Goal: Transaction & Acquisition: Purchase product/service

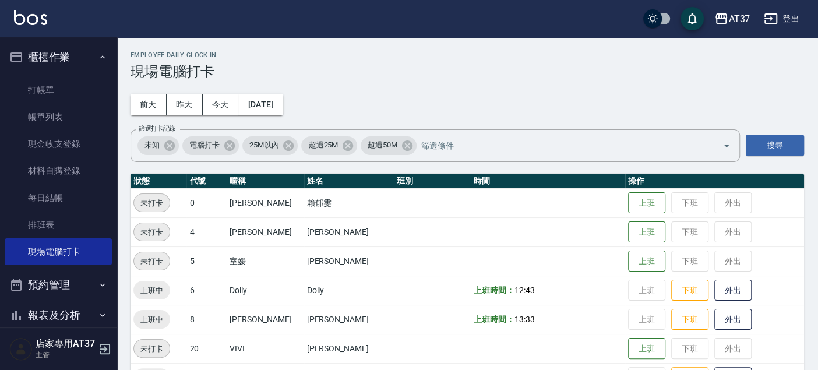
drag, startPoint x: 61, startPoint y: 85, endPoint x: 211, endPoint y: 126, distance: 155.5
click at [61, 85] on link "打帳單" at bounding box center [58, 90] width 107 height 27
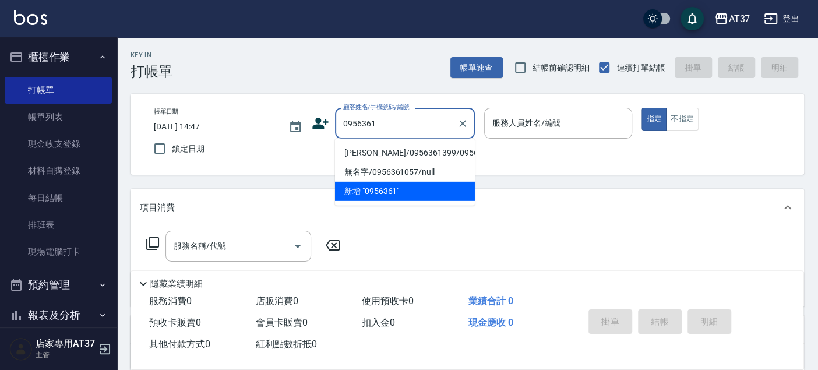
click at [414, 159] on li "[PERSON_NAME]/0956361399/0956361399" at bounding box center [405, 152] width 140 height 19
type input "[PERSON_NAME]/0956361399/0956361399"
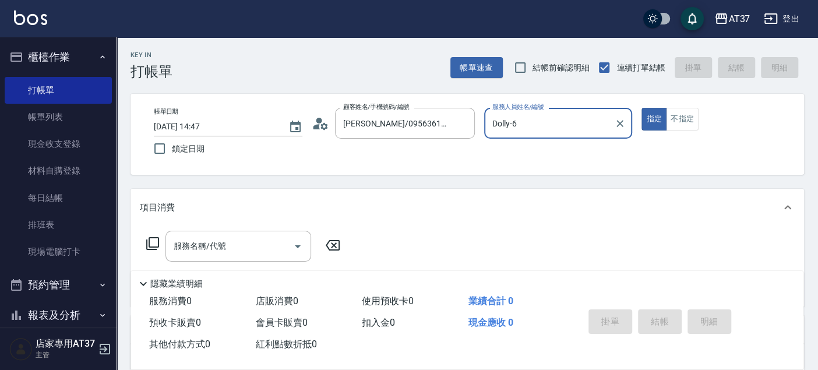
type input "Dolly-6"
click at [289, 235] on div at bounding box center [296, 246] width 17 height 31
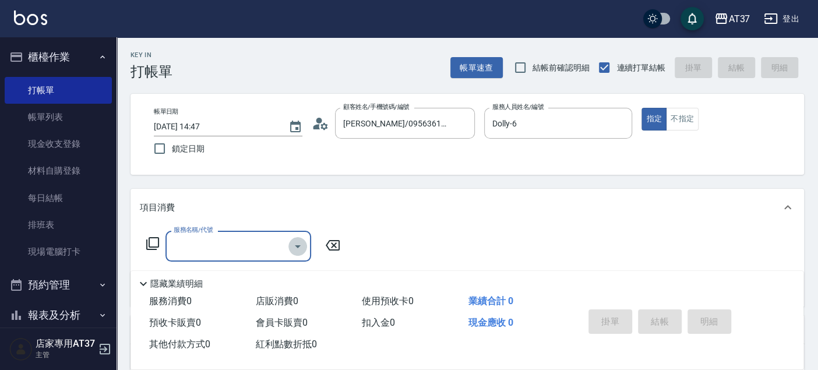
click at [291, 249] on icon "Open" at bounding box center [298, 247] width 14 height 14
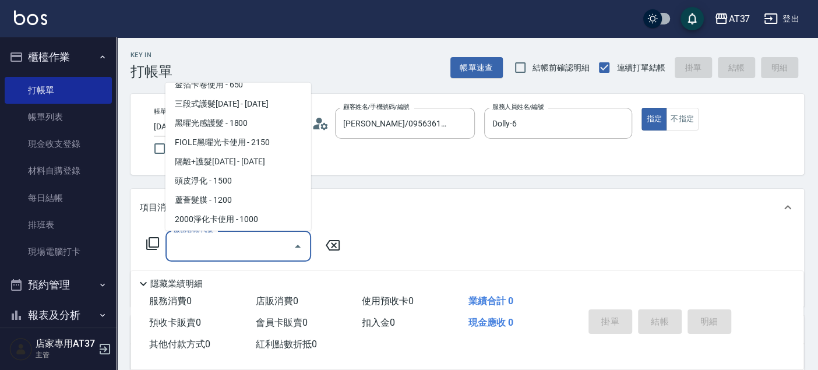
scroll to position [1813, 0]
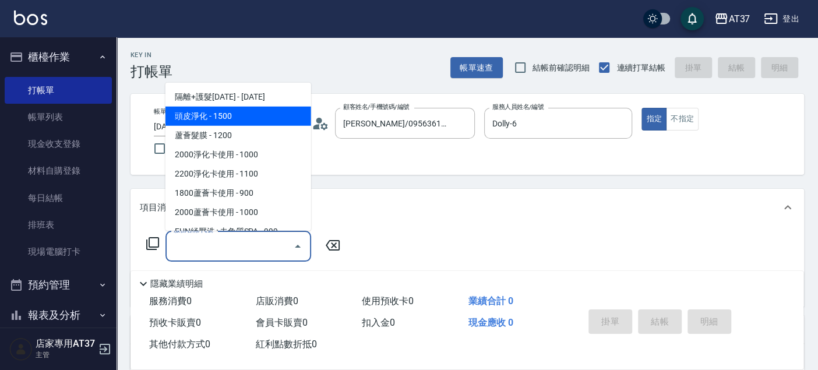
click at [238, 107] on span "頭皮淨化 - 1500" at bounding box center [239, 116] width 146 height 19
type input "頭皮淨化(601)"
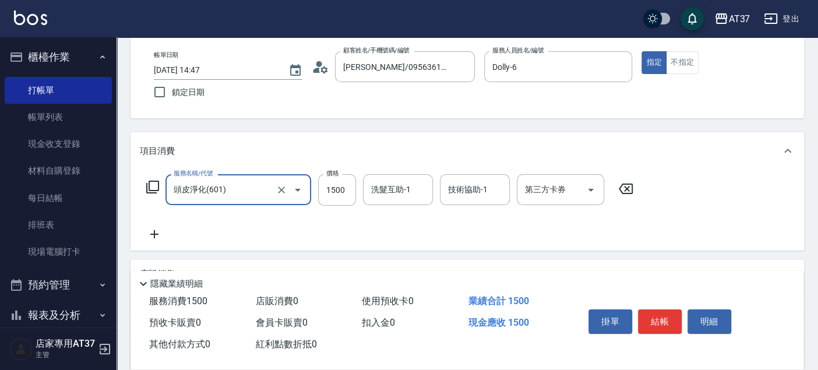
scroll to position [129, 0]
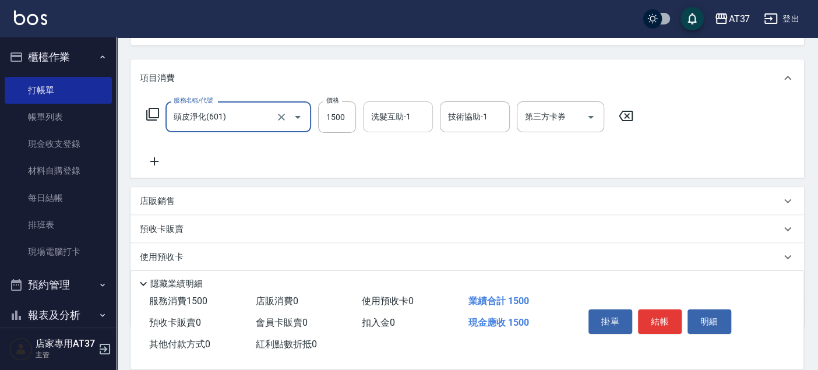
click at [422, 114] on input "洗髮互助-1" at bounding box center [397, 117] width 59 height 20
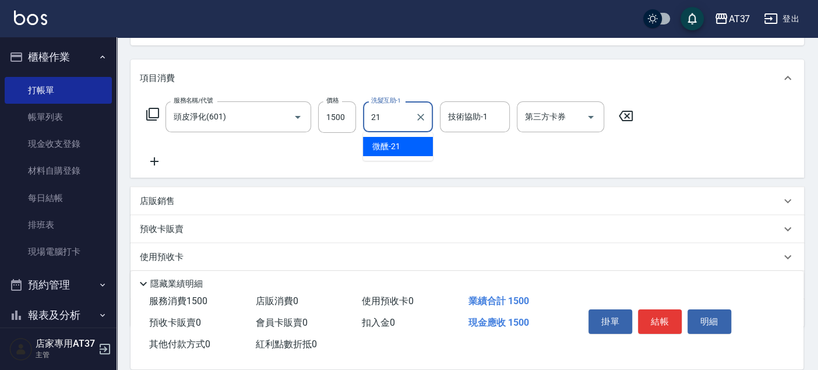
type input "微醺-21"
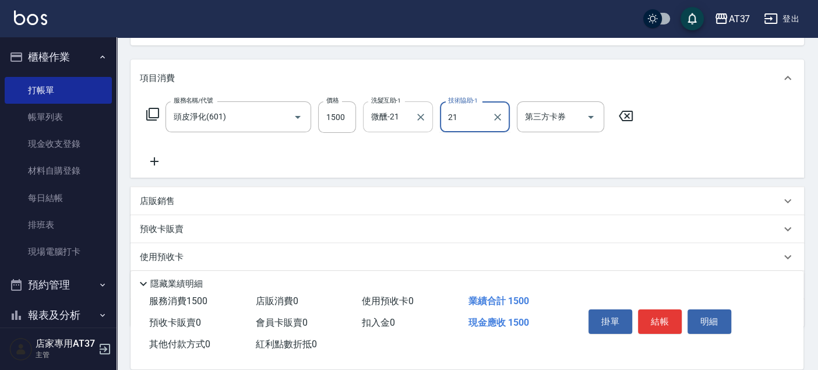
type input "微醺-21"
click at [159, 164] on icon at bounding box center [154, 161] width 29 height 14
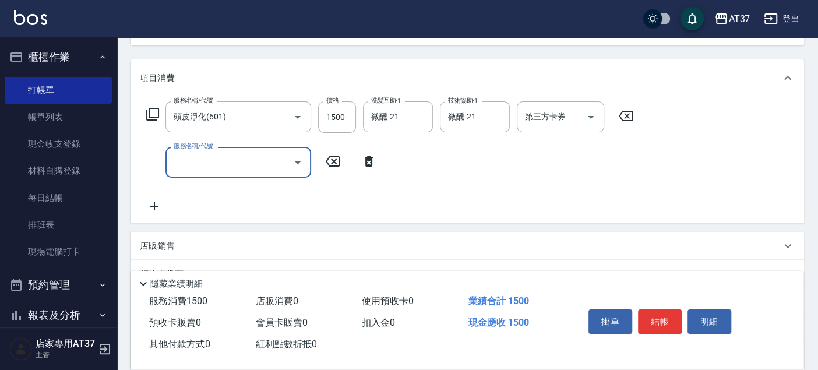
click at [245, 159] on input "服務名稱/代號" at bounding box center [230, 162] width 118 height 20
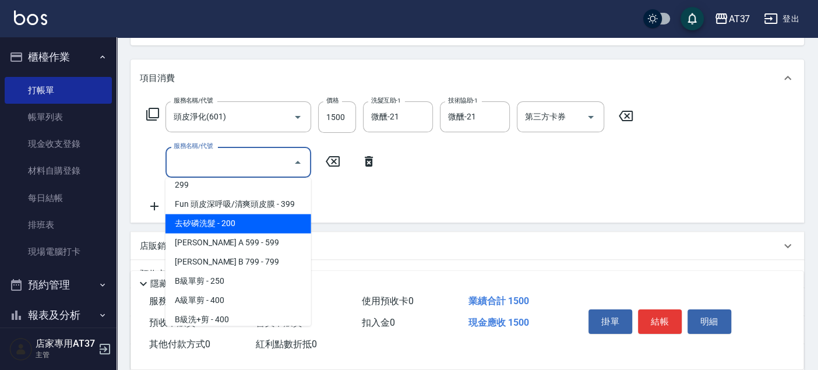
scroll to position [259, 0]
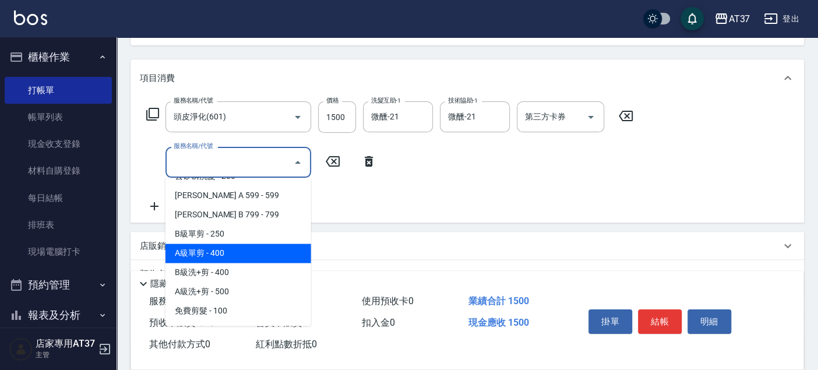
click at [254, 248] on span "A級單剪 - 400" at bounding box center [239, 253] width 146 height 19
type input "A級單剪(202)"
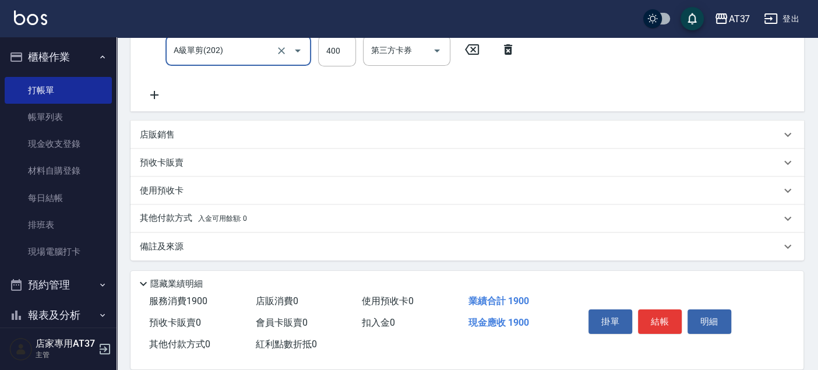
scroll to position [241, 0]
click at [181, 135] on div "店販銷售" at bounding box center [460, 135] width 641 height 12
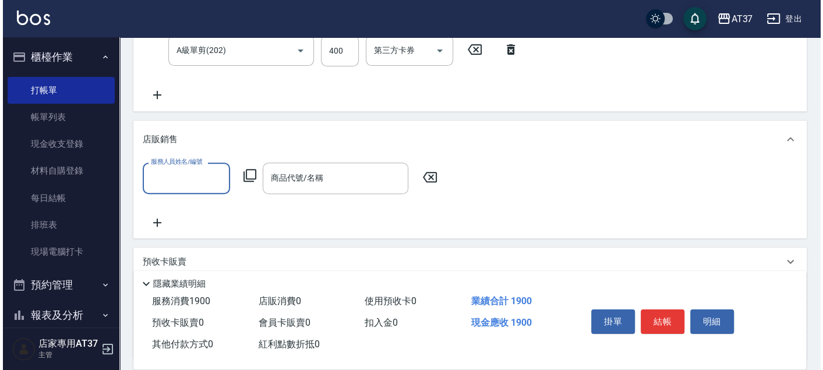
scroll to position [0, 0]
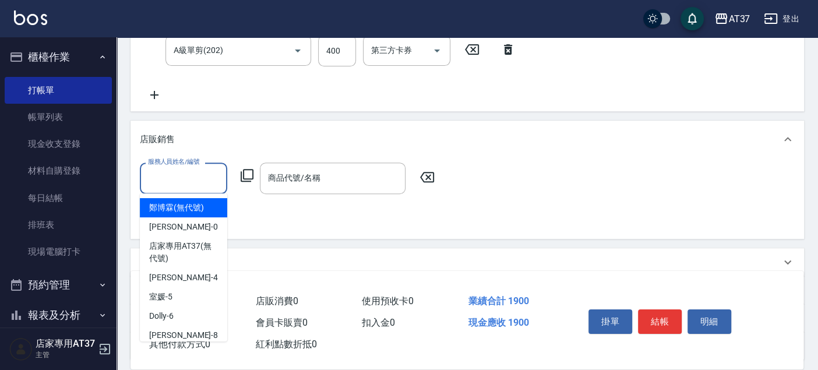
click at [213, 176] on input "服務人員姓名/編號" at bounding box center [183, 178] width 77 height 20
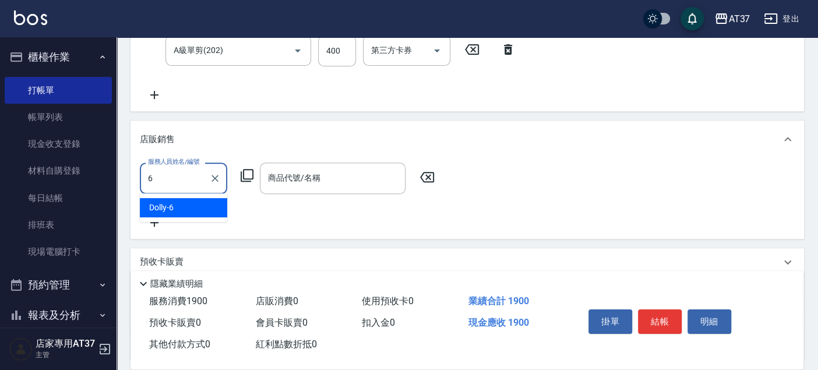
type input "Dolly-6"
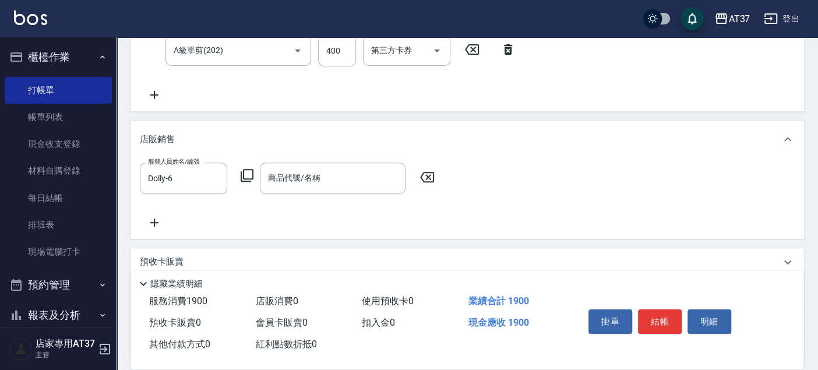
click at [246, 170] on icon at bounding box center [247, 175] width 14 height 14
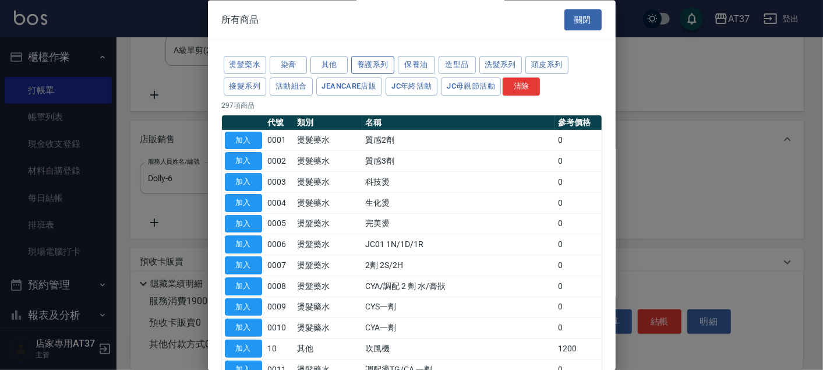
click at [383, 64] on button "養護系列" at bounding box center [372, 66] width 43 height 18
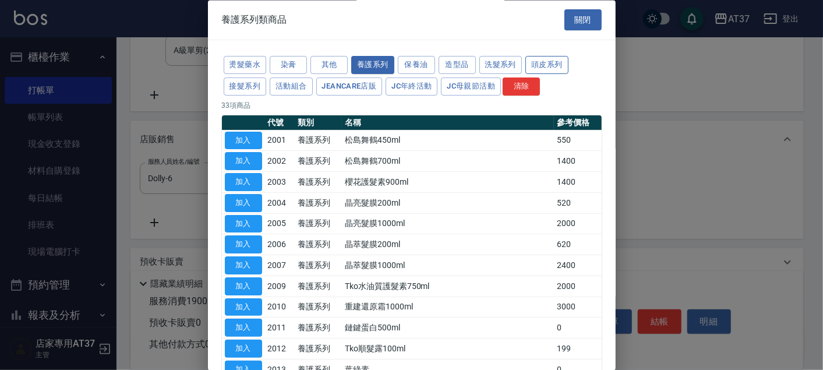
click at [540, 63] on button "頭皮系列" at bounding box center [547, 66] width 43 height 18
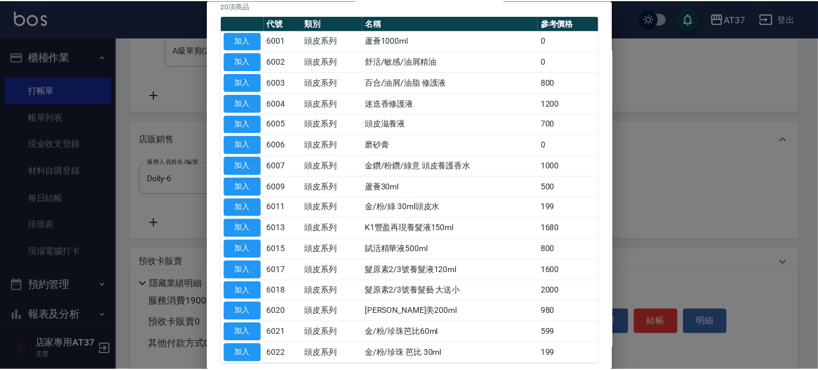
scroll to position [24, 0]
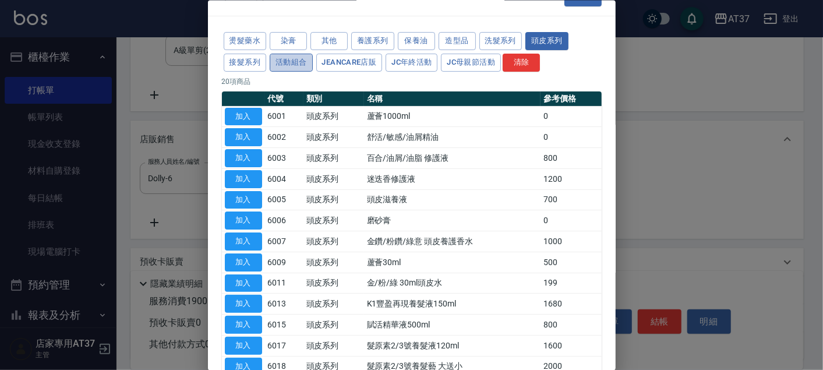
click at [275, 61] on button "活動組合" at bounding box center [291, 62] width 43 height 18
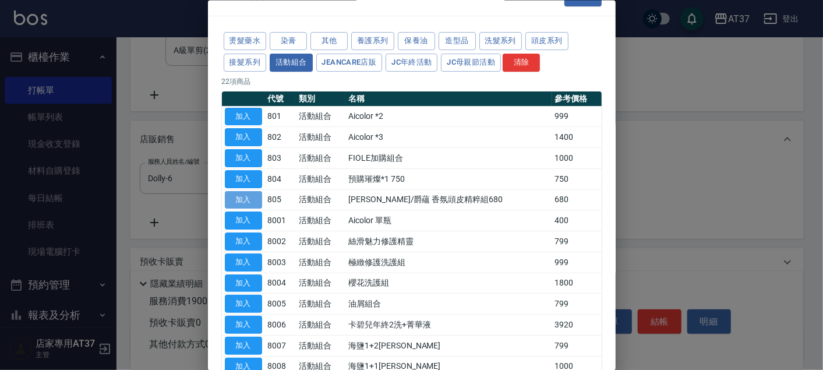
click at [255, 196] on button "加入" at bounding box center [243, 200] width 37 height 18
type input "[PERSON_NAME]/爵蘊 香氛頭皮精粹組680"
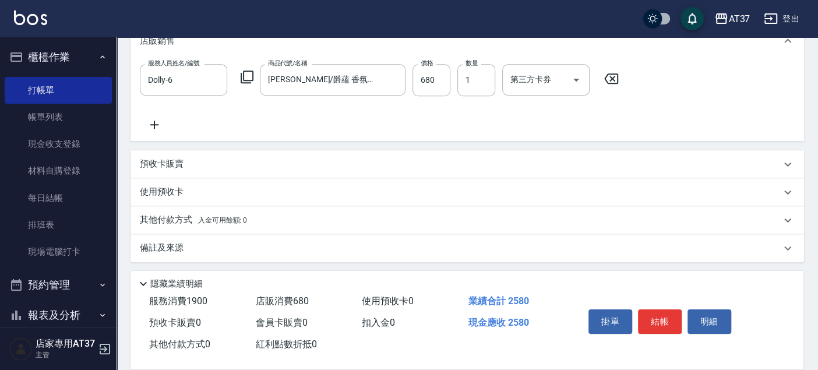
scroll to position [341, 0]
click at [175, 216] on p "其他付款方式 入金可用餘額: 0" at bounding box center [193, 219] width 107 height 13
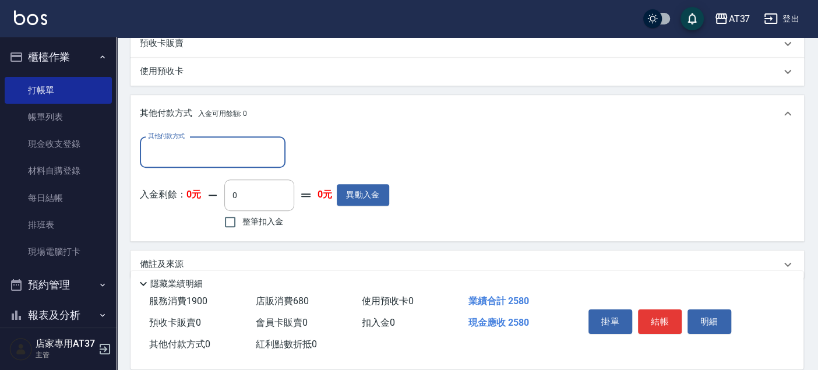
scroll to position [471, 0]
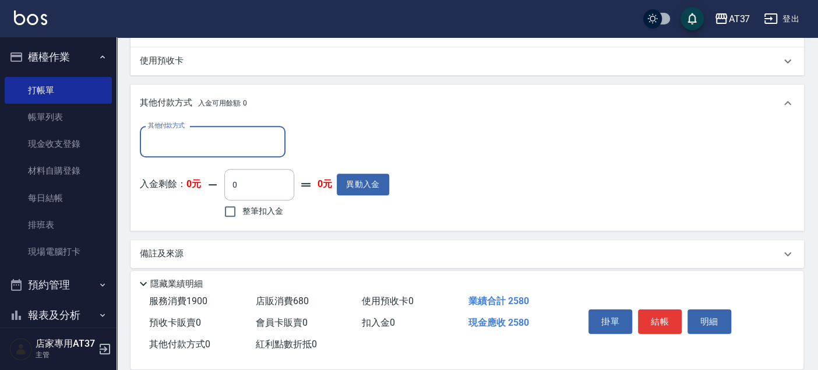
click at [234, 136] on input "其他付款方式" at bounding box center [212, 142] width 135 height 20
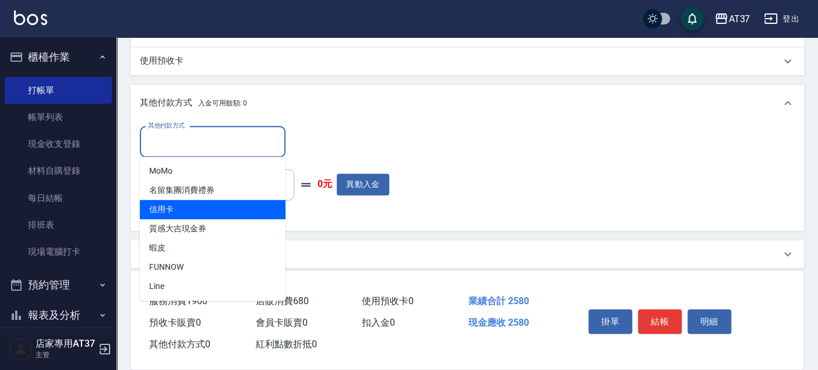
click at [212, 206] on span "信用卡" at bounding box center [213, 209] width 146 height 19
type input "信用卡"
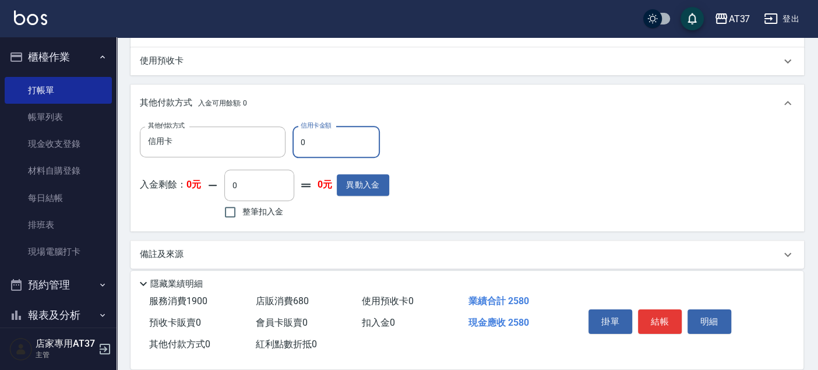
drag, startPoint x: 311, startPoint y: 143, endPoint x: 293, endPoint y: 140, distance: 18.2
click at [293, 140] on input "0" at bounding box center [336, 141] width 87 height 31
type input "2580"
click at [662, 316] on button "結帳" at bounding box center [660, 321] width 44 height 24
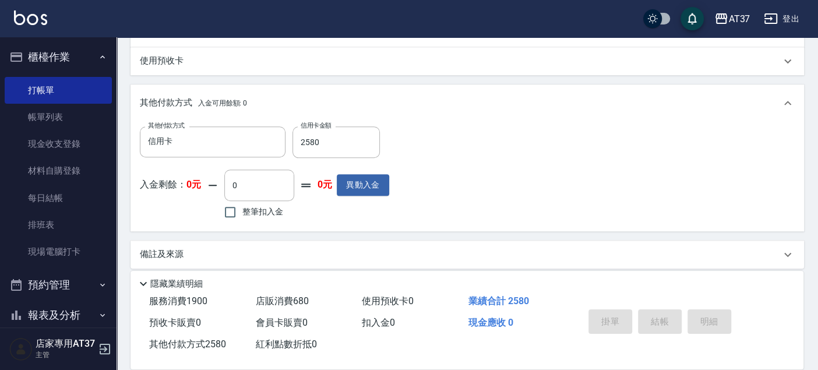
type input "[DATE] 14:49"
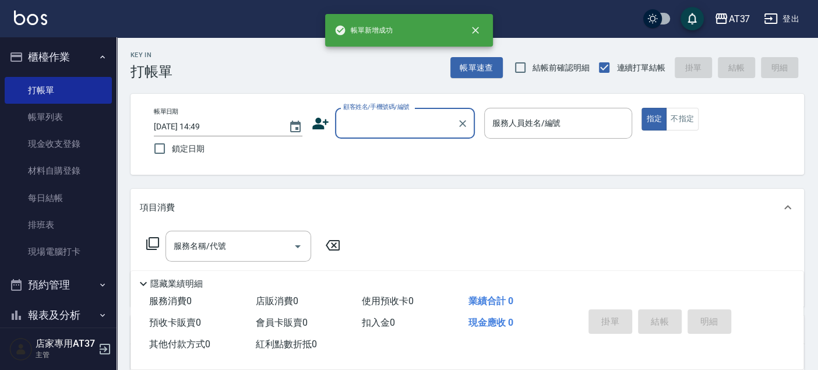
scroll to position [0, 0]
